Goal: Navigation & Orientation: Go to known website

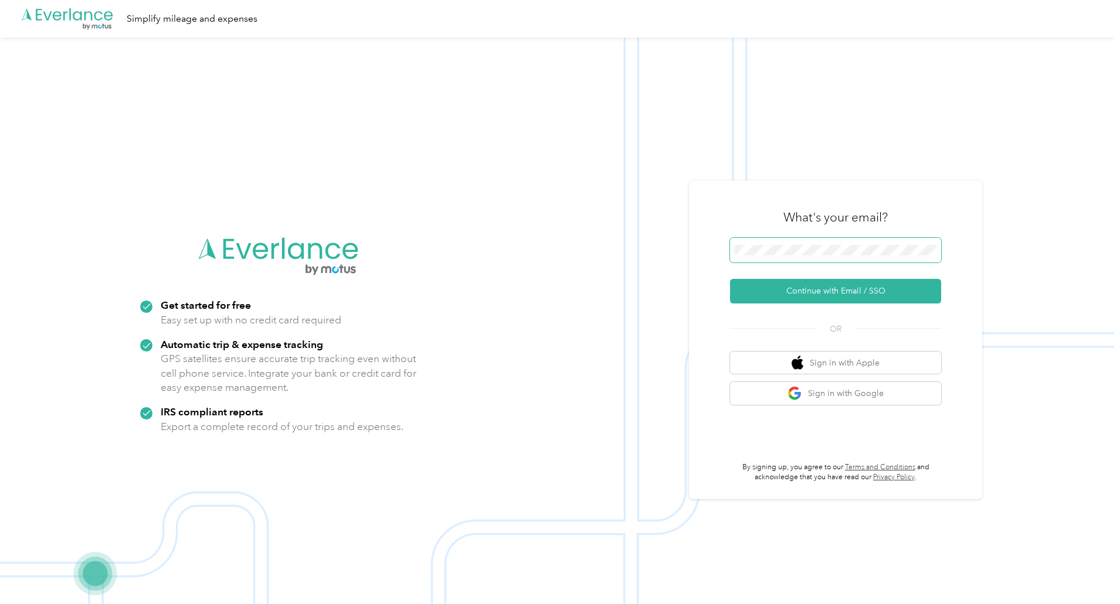
click at [730, 279] on button "Continue with Email / SSO" at bounding box center [835, 291] width 211 height 25
